Goal: Transaction & Acquisition: Purchase product/service

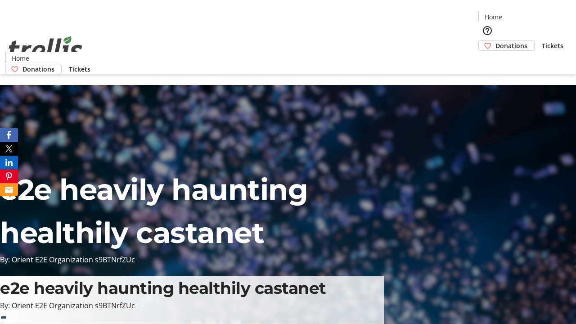
click at [496, 41] on span "Donations" at bounding box center [512, 45] width 32 height 9
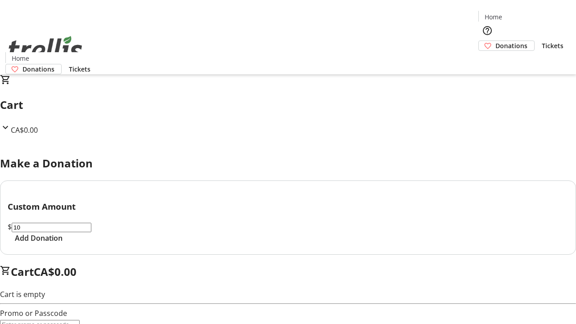
click at [63, 244] on span "Add Donation" at bounding box center [39, 238] width 48 height 11
select select "CA"
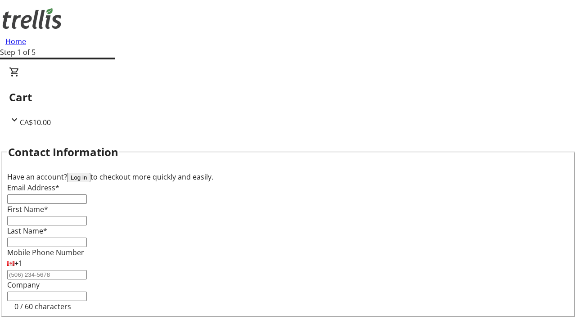
click at [90, 173] on button "Log in" at bounding box center [78, 177] width 23 height 9
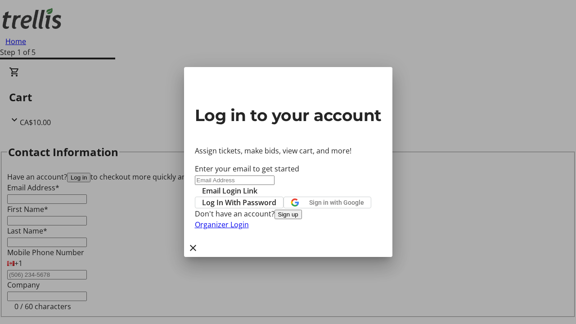
click at [276, 197] on span "Log In With Password" at bounding box center [239, 202] width 74 height 11
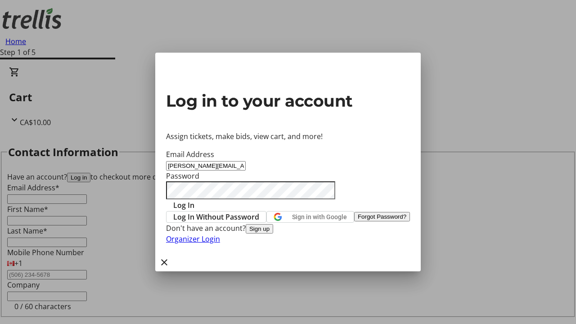
type input "[PERSON_NAME][EMAIL_ADDRESS][DOMAIN_NAME]"
click at [195, 200] on span "Log In" at bounding box center [183, 205] width 21 height 11
